Goal: Check status

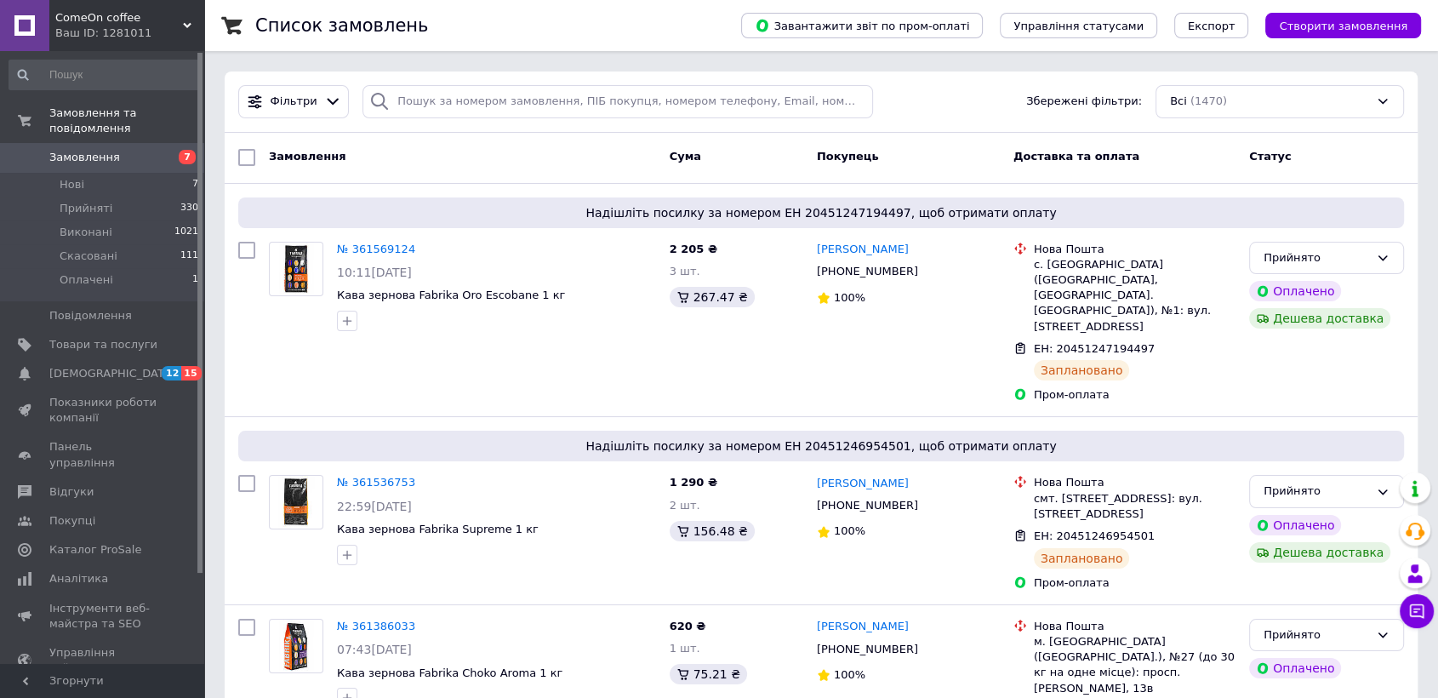
click at [250, 482] on div at bounding box center [246, 532] width 31 height 128
click at [1081, 205] on span "Надішліть посилку за номером ЕН 20451247194497, щоб отримати оплату" at bounding box center [821, 212] width 1152 height 17
click at [1103, 195] on div "Надішліть посилку за номером ЕН 20451247194497, щоб отримати оплату № 361569124…" at bounding box center [821, 300] width 1193 height 233
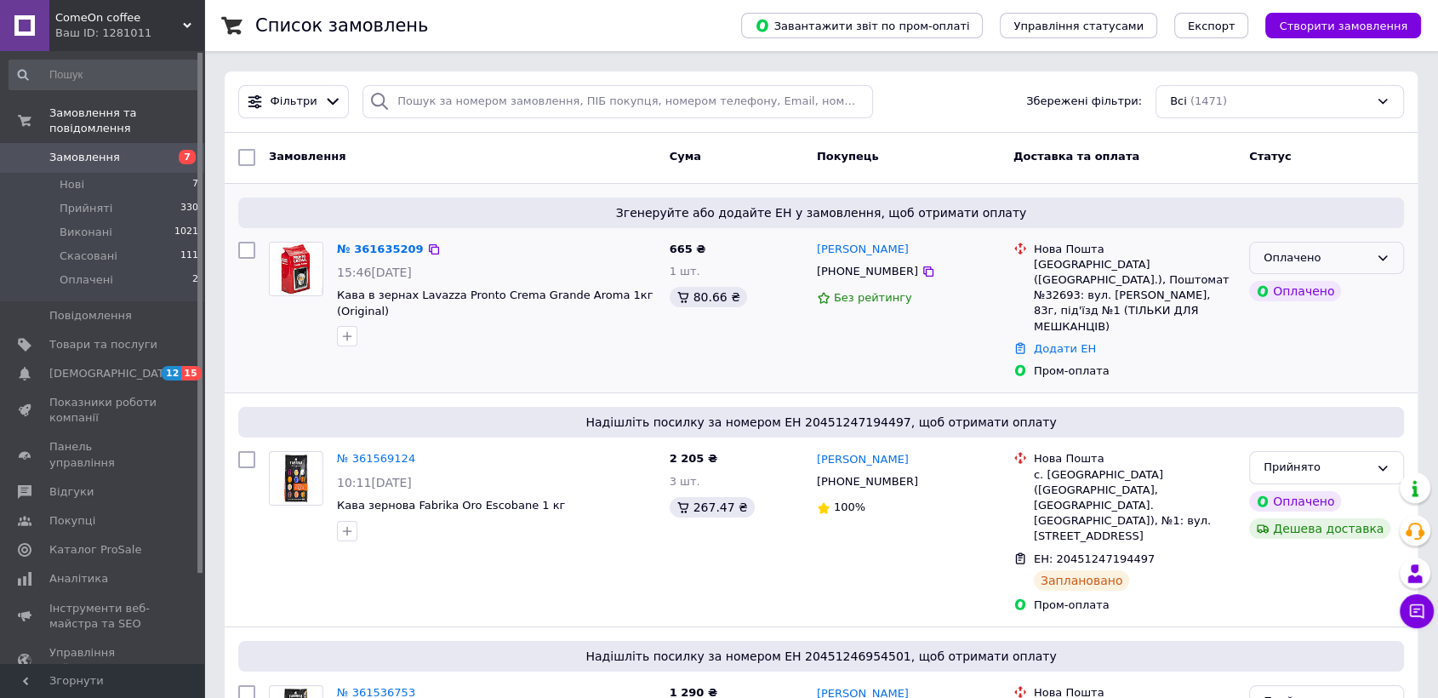
click at [1281, 249] on div "Оплачено" at bounding box center [1316, 258] width 106 height 18
click at [1311, 287] on li "Прийнято" at bounding box center [1326, 292] width 153 height 31
